Goal: Navigation & Orientation: Find specific page/section

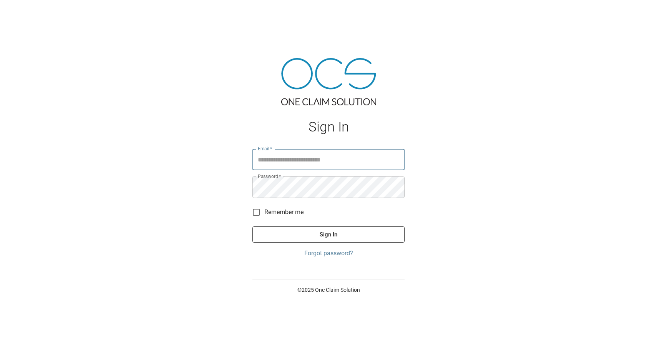
type input "**********"
click at [325, 239] on button "Sign In" at bounding box center [328, 234] width 152 height 16
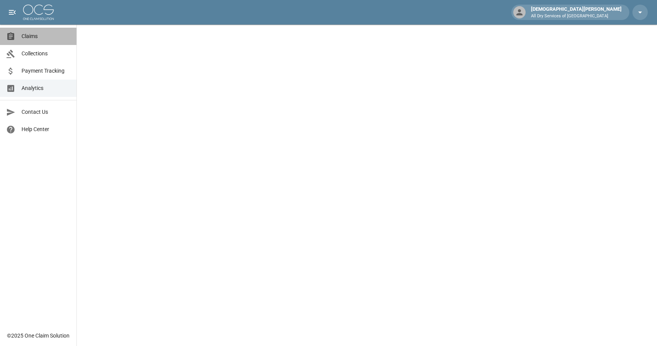
click at [32, 36] on span "Claims" at bounding box center [46, 36] width 49 height 8
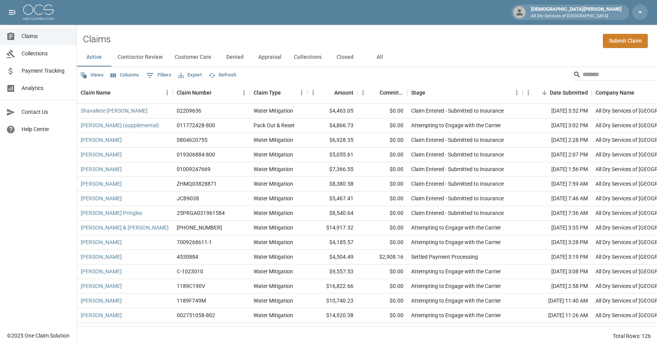
click at [64, 47] on link "Collections" at bounding box center [38, 53] width 76 height 17
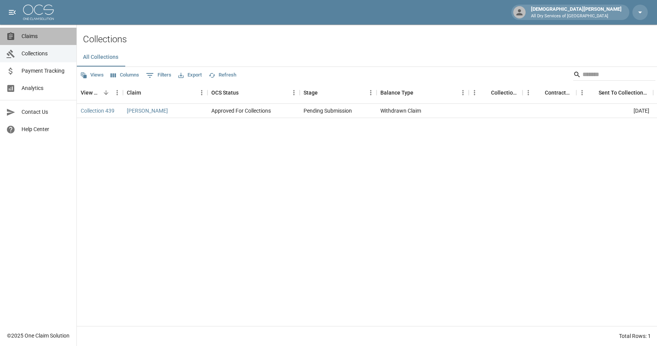
click at [50, 38] on span "Claims" at bounding box center [46, 36] width 49 height 8
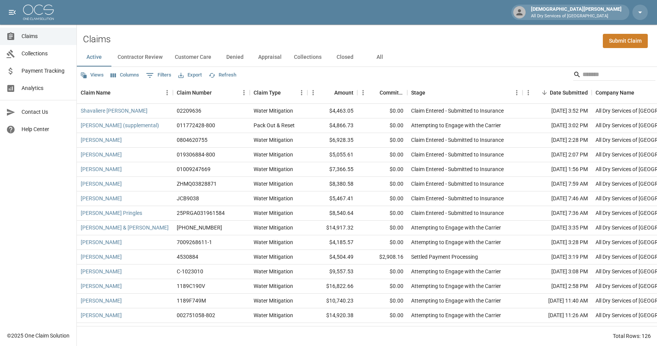
click at [241, 59] on button "Denied" at bounding box center [234, 57] width 35 height 18
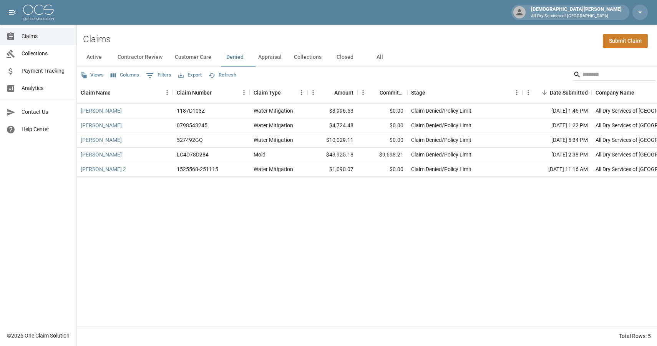
click at [259, 58] on button "Appraisal" at bounding box center [270, 57] width 36 height 18
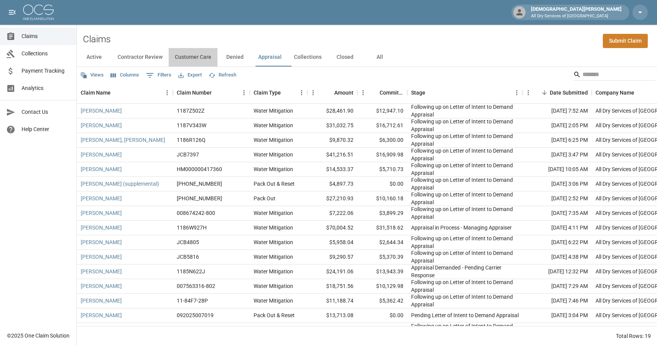
click at [208, 53] on button "Customer Care" at bounding box center [193, 57] width 49 height 18
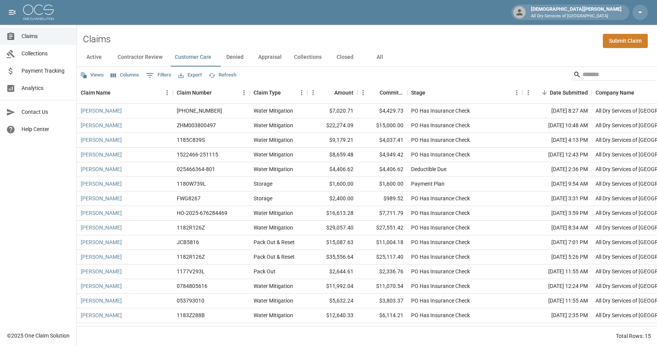
click at [141, 56] on button "Contractor Review" at bounding box center [139, 57] width 57 height 18
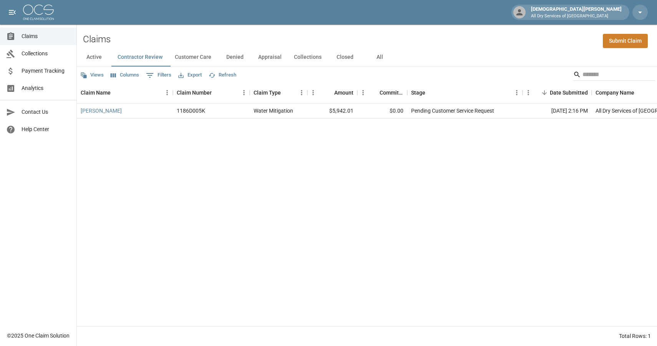
click at [42, 69] on span "Payment Tracking" at bounding box center [46, 71] width 49 height 8
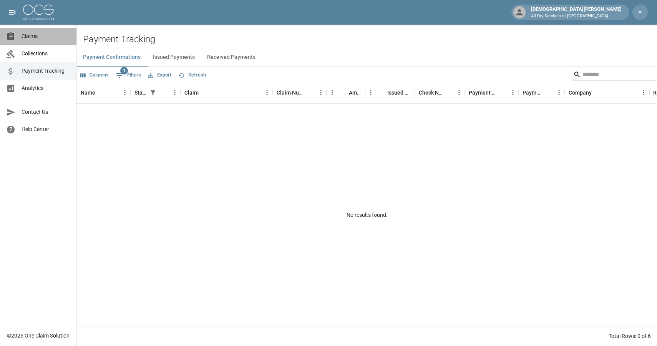
click at [50, 44] on link "Claims" at bounding box center [38, 36] width 76 height 17
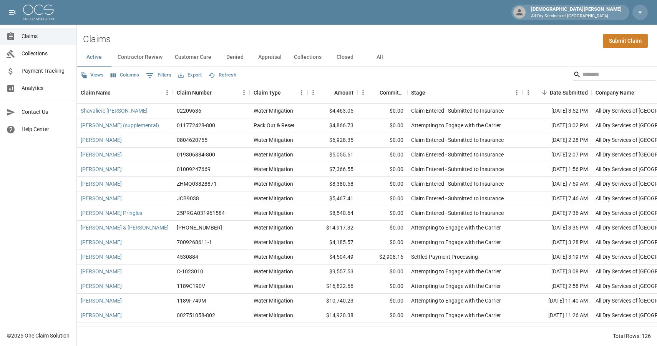
click at [55, 55] on span "Collections" at bounding box center [46, 54] width 49 height 8
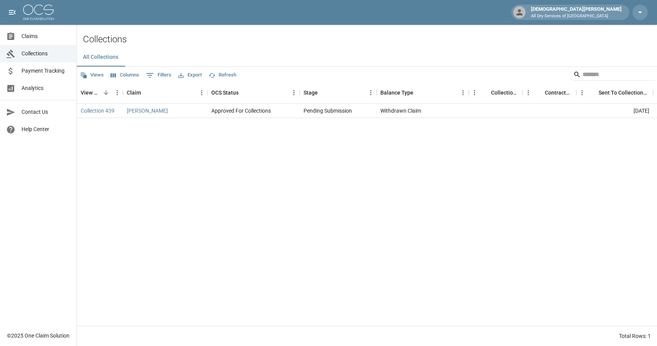
click at [58, 71] on span "Payment Tracking" at bounding box center [46, 71] width 49 height 8
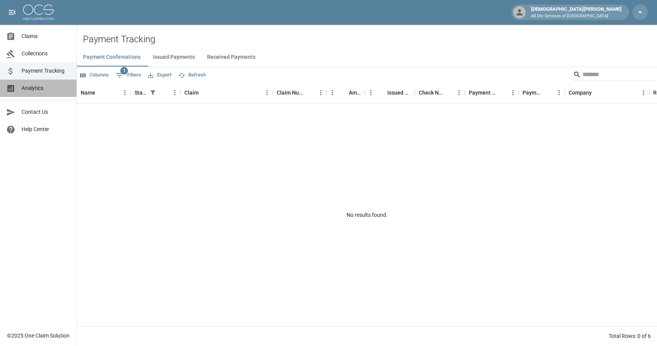
click at [53, 86] on span "Analytics" at bounding box center [46, 88] width 49 height 8
